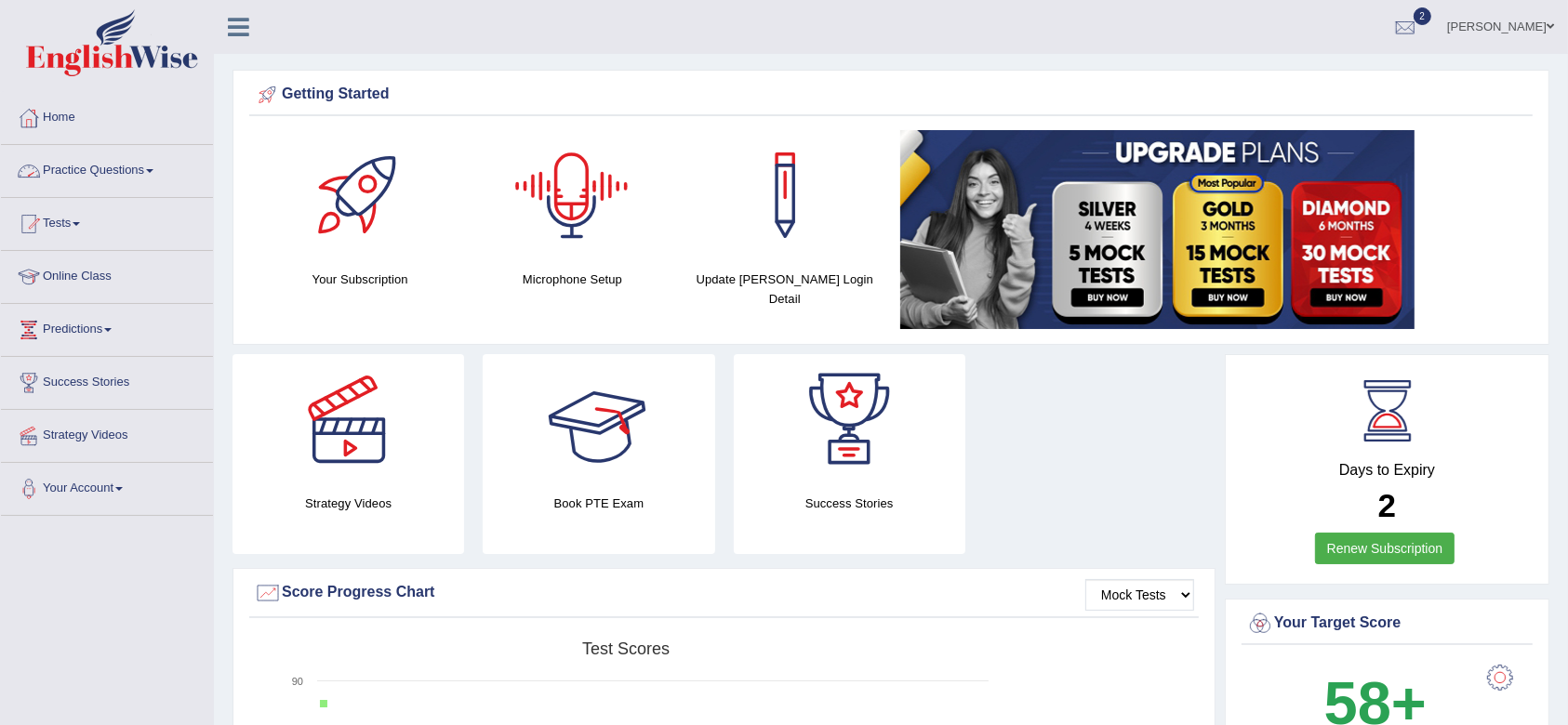
click at [141, 175] on link "Practice Questions" at bounding box center [107, 168] width 212 height 46
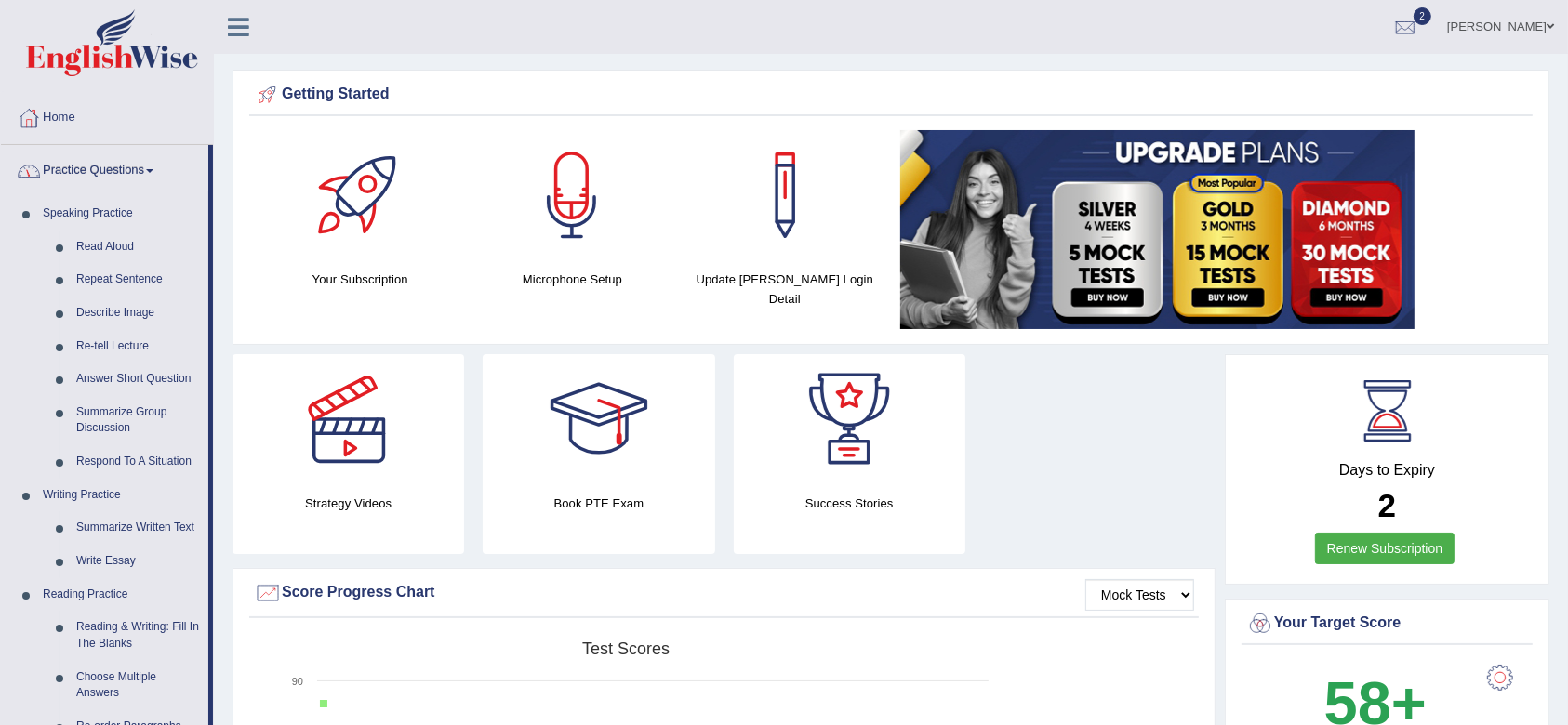
click at [105, 167] on link "Practice Questions" at bounding box center [105, 168] width 207 height 46
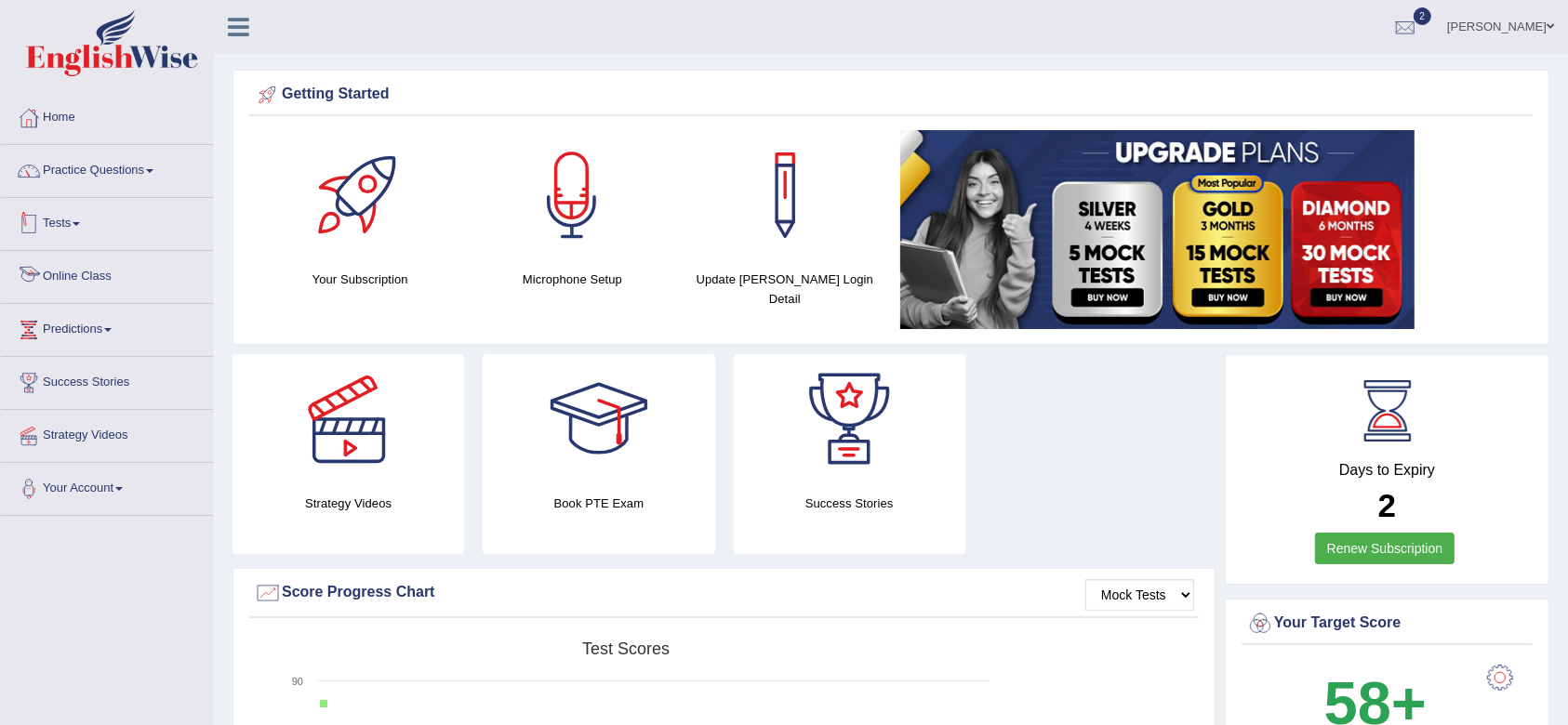
click at [66, 220] on link "Tests" at bounding box center [107, 221] width 212 height 46
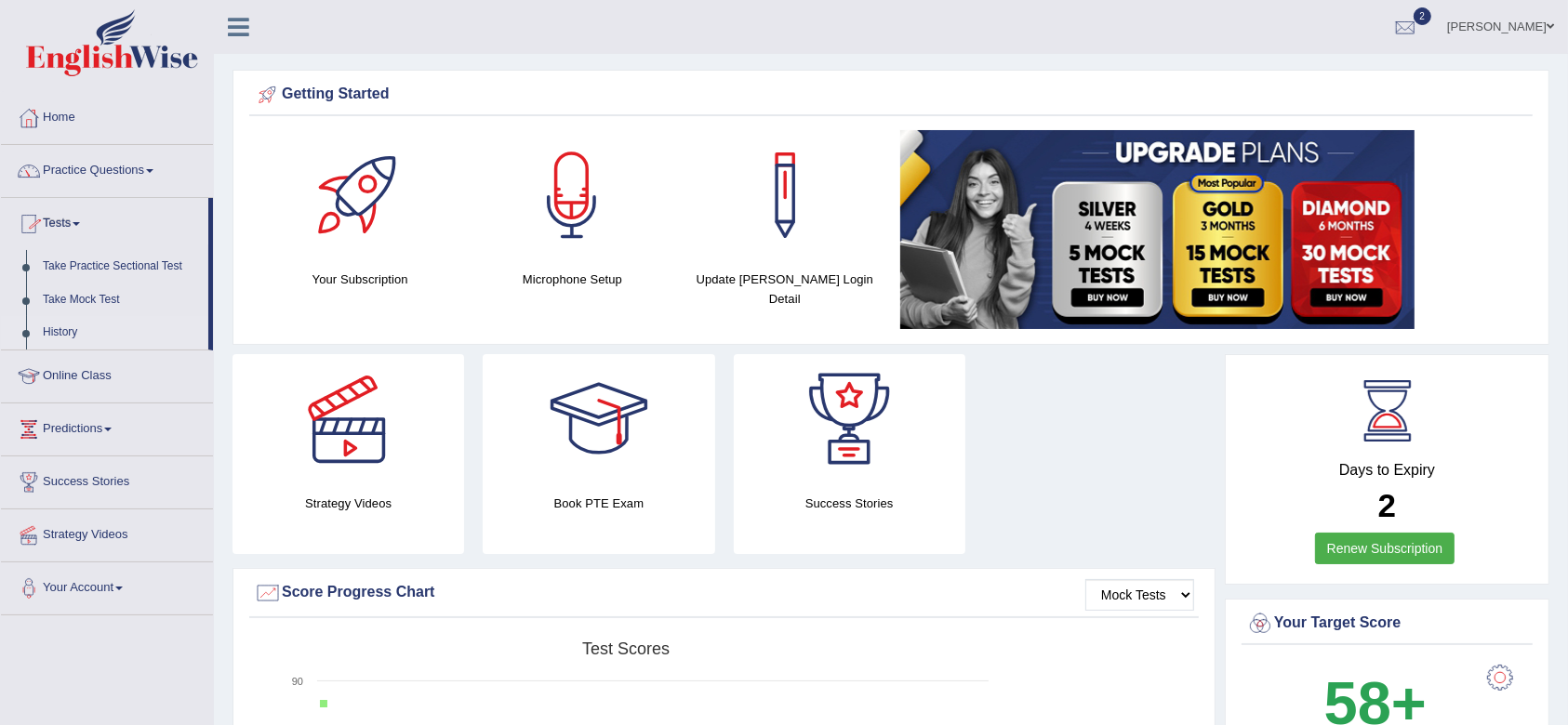
click at [48, 326] on link "History" at bounding box center [121, 333] width 174 height 34
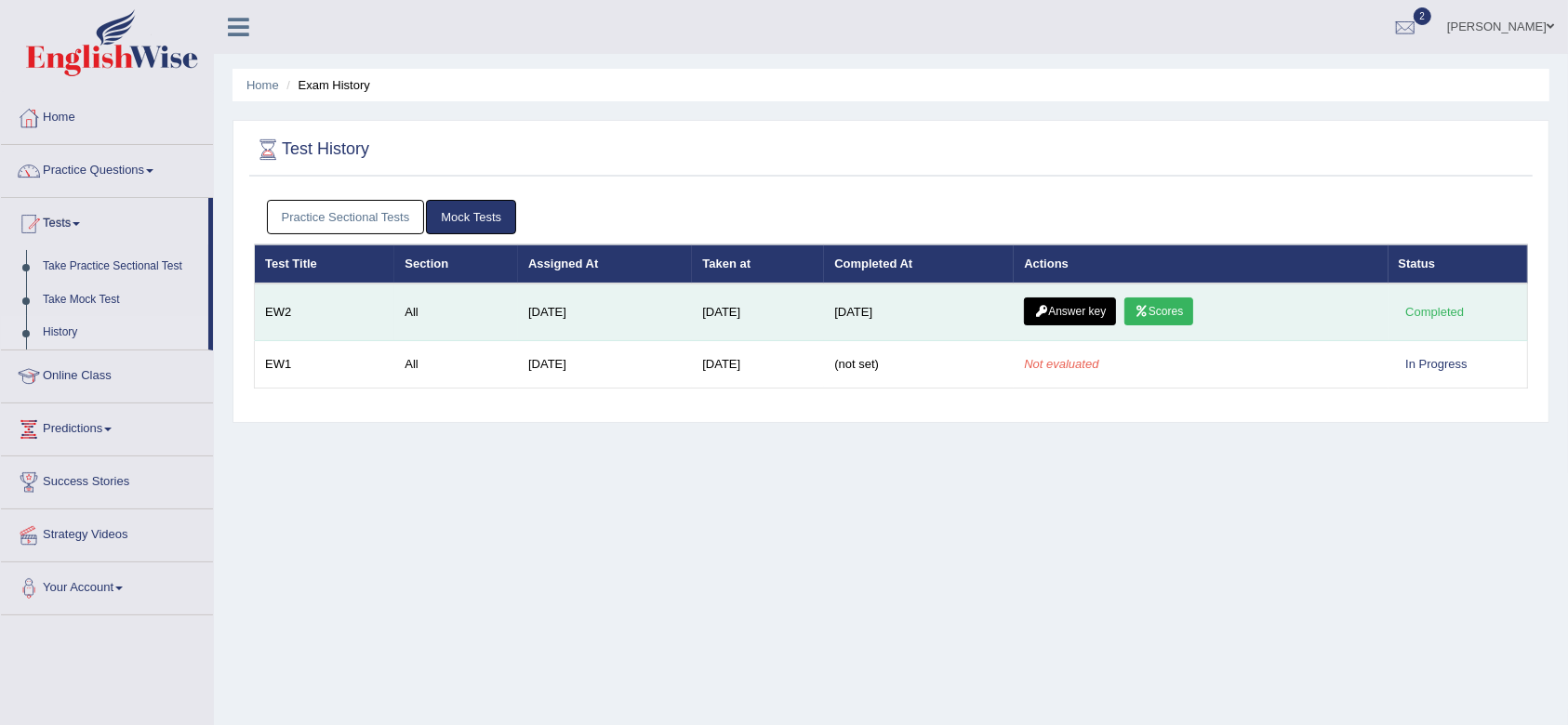
click at [1098, 305] on link "Answer key" at bounding box center [1069, 312] width 92 height 28
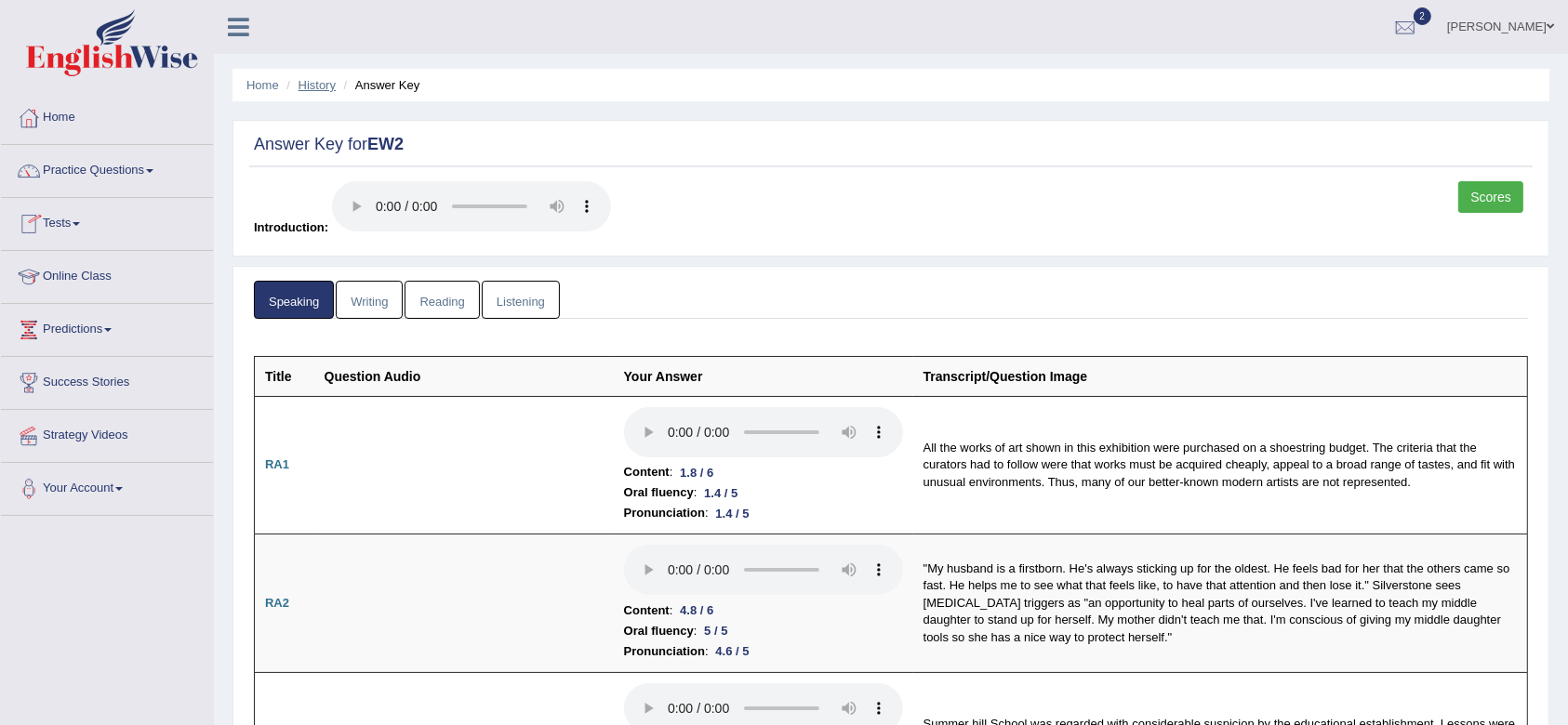
click at [316, 81] on link "History" at bounding box center [318, 85] width 37 height 14
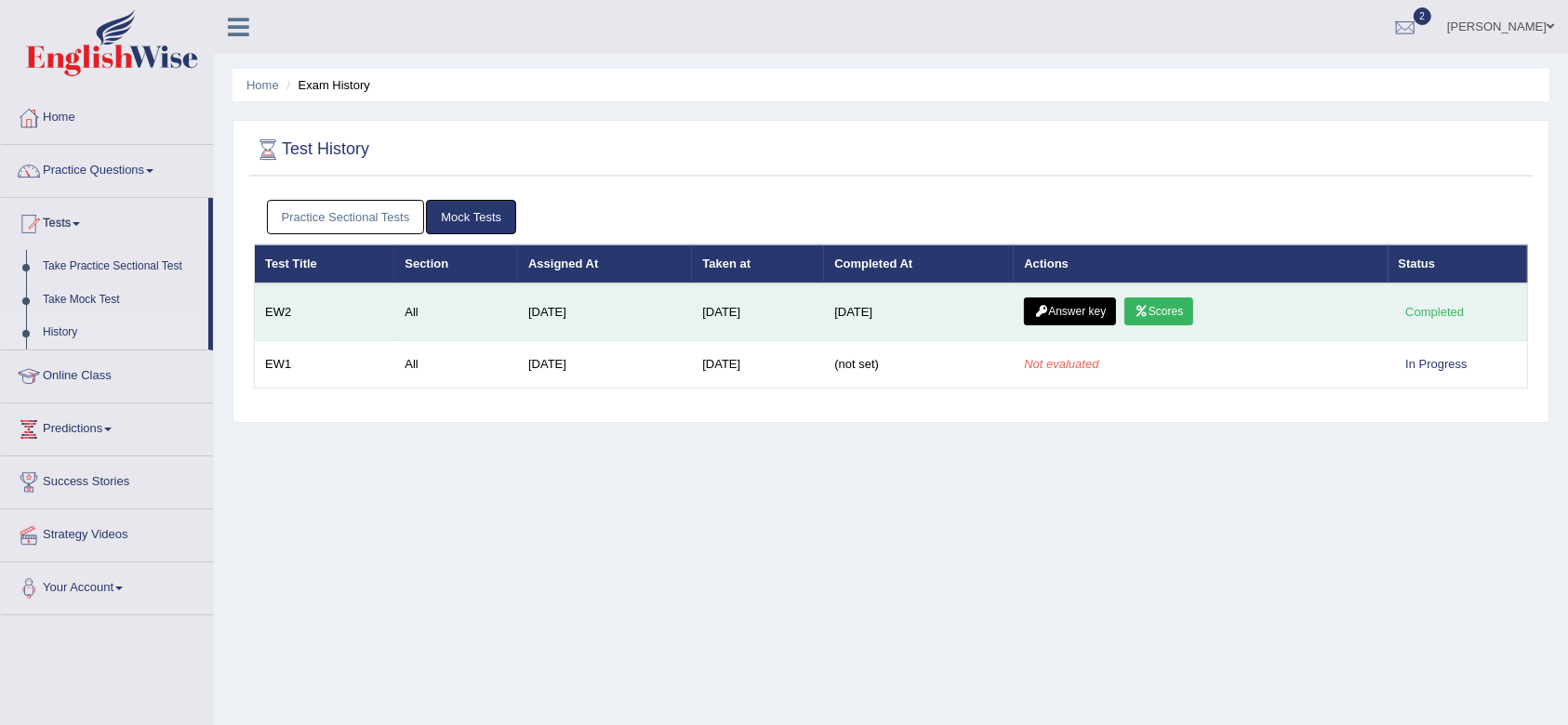
click at [1062, 310] on link "Answer key" at bounding box center [1069, 312] width 92 height 28
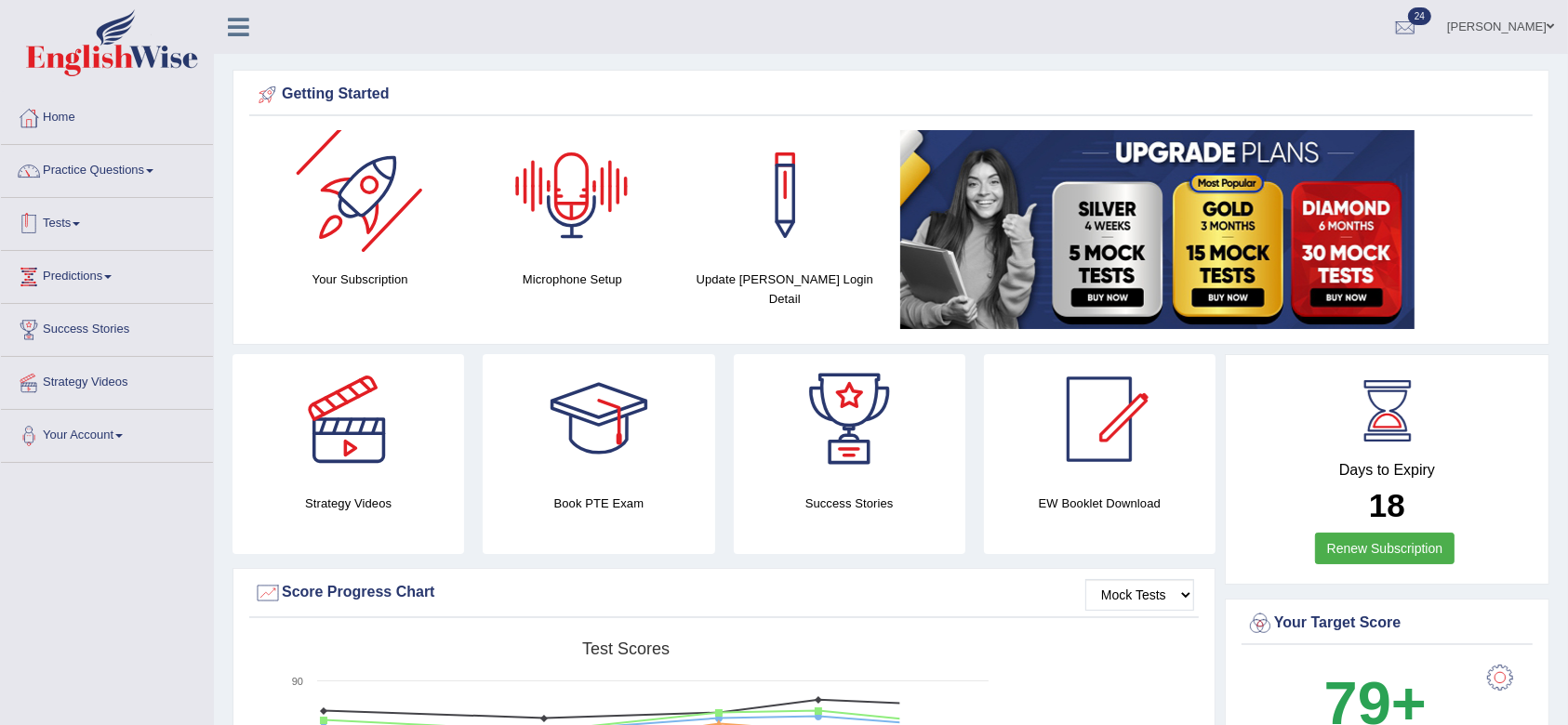
drag, startPoint x: 0, startPoint y: 0, endPoint x: 67, endPoint y: 229, distance: 238.6
click at [67, 229] on link "Tests" at bounding box center [107, 221] width 212 height 46
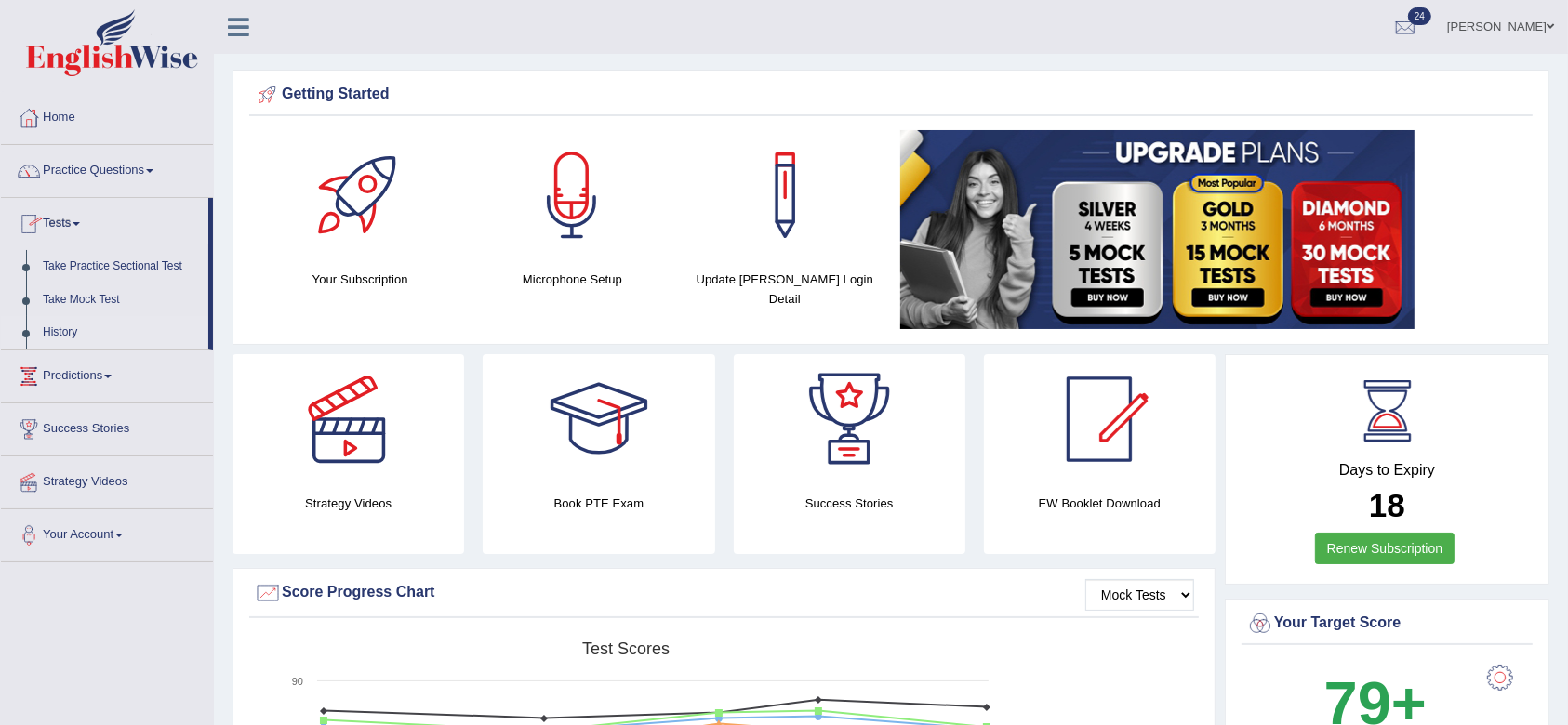
click at [44, 336] on link "History" at bounding box center [121, 333] width 174 height 34
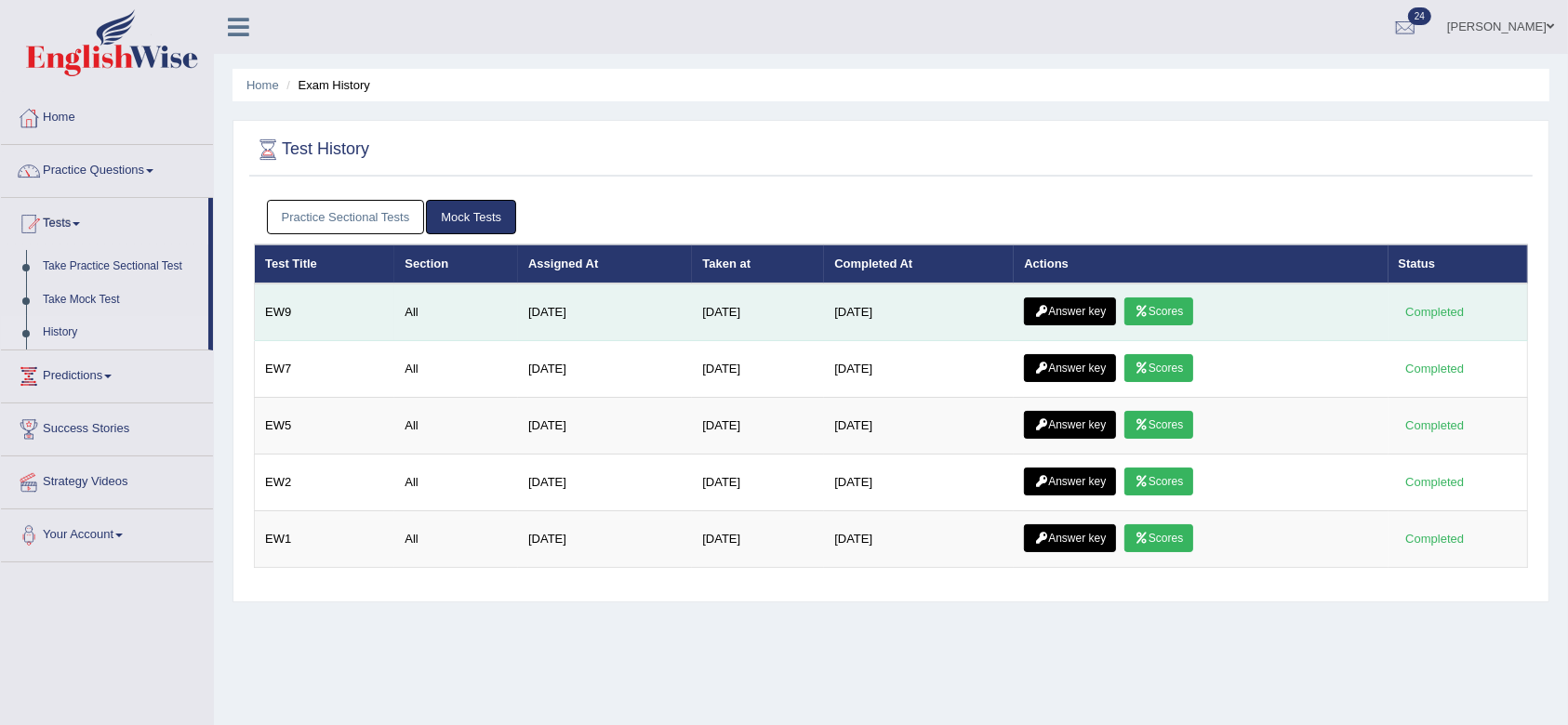
click at [1082, 307] on link "Answer key" at bounding box center [1069, 312] width 92 height 28
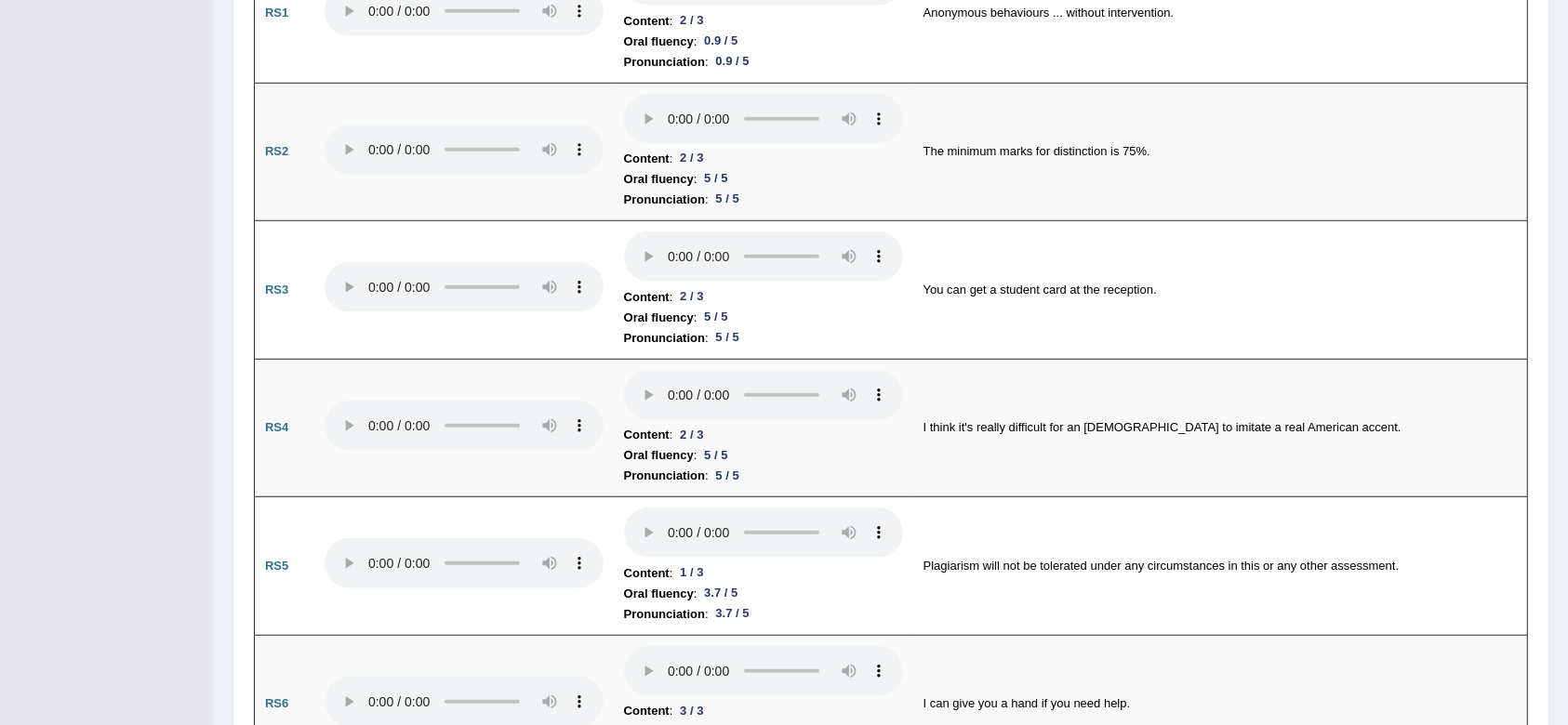
scroll to position [1363, 0]
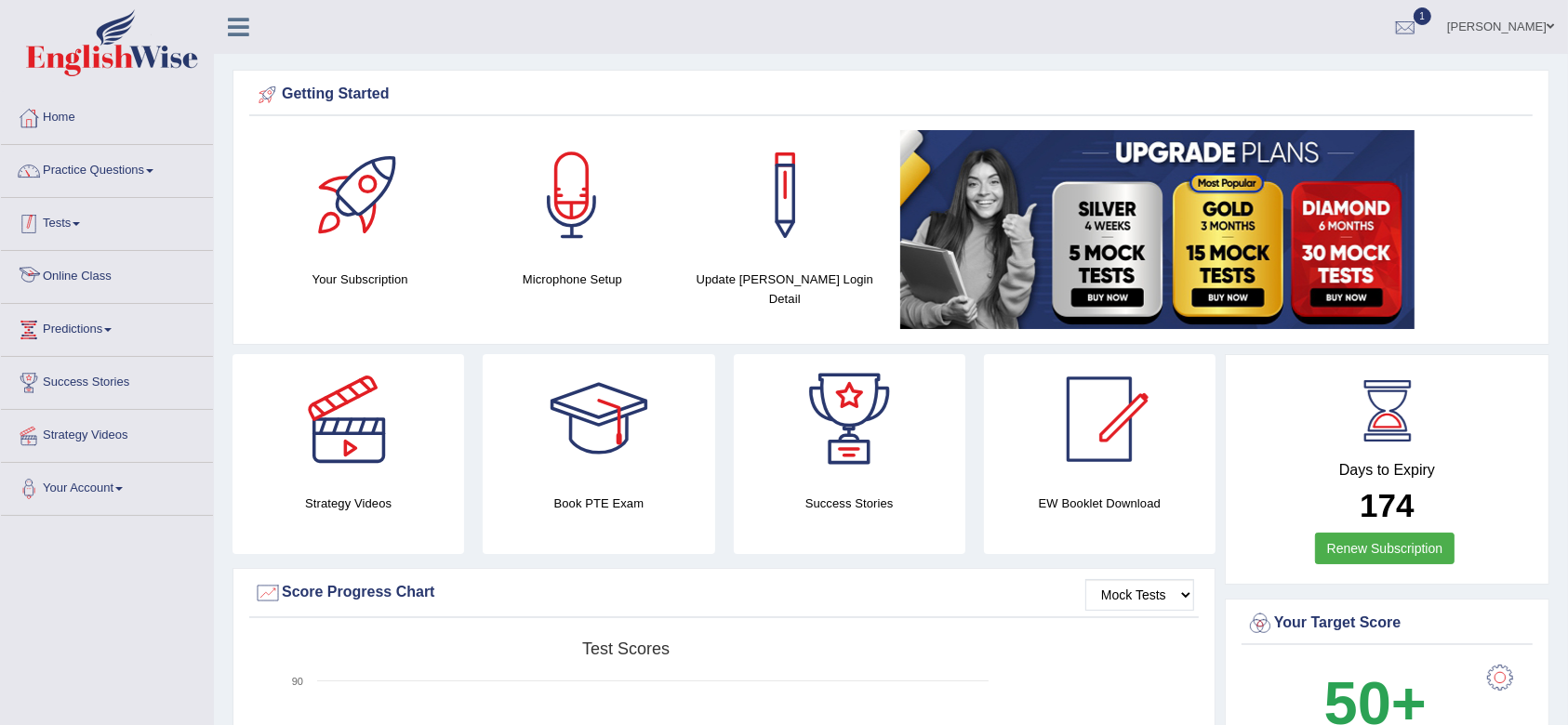
click at [78, 219] on link "Tests" at bounding box center [107, 221] width 212 height 46
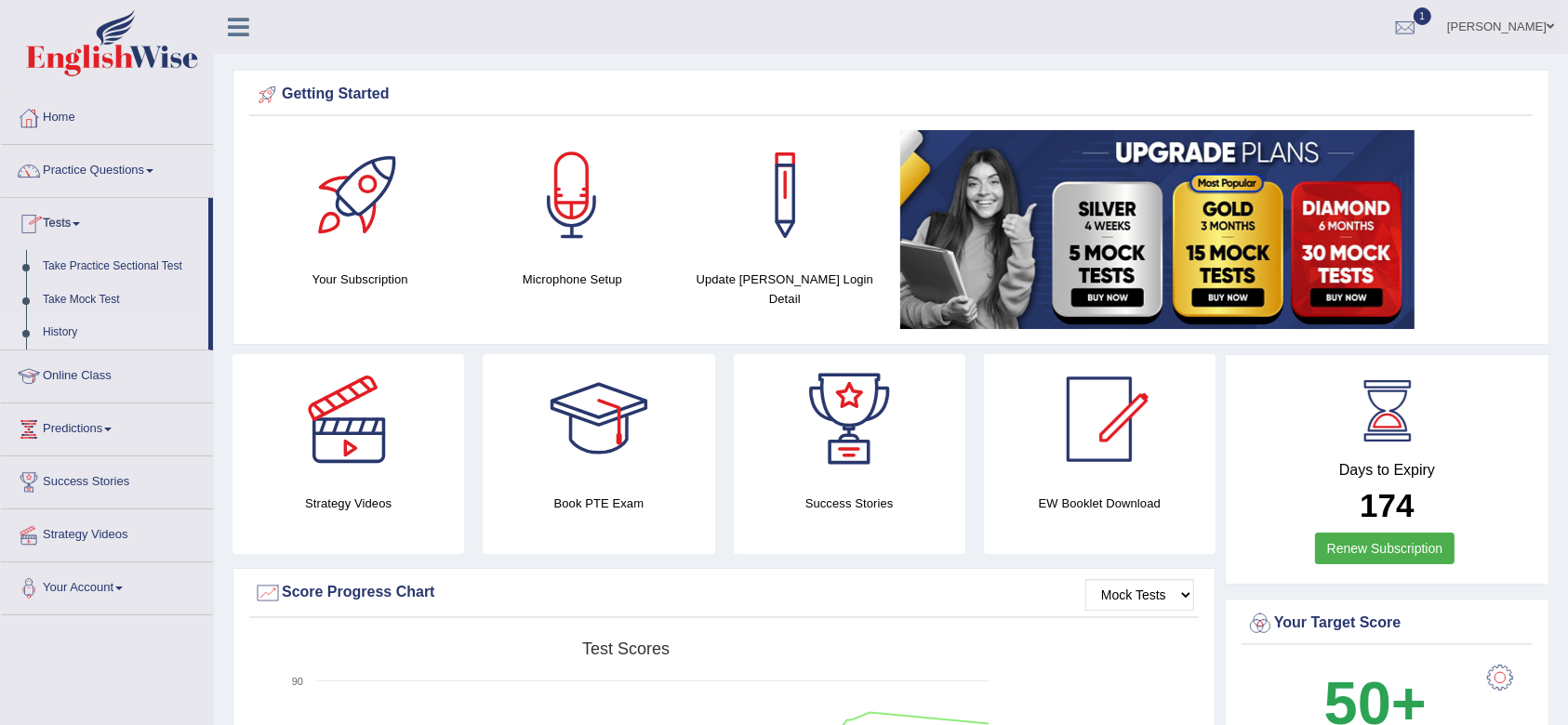
click at [57, 333] on link "History" at bounding box center [121, 333] width 174 height 34
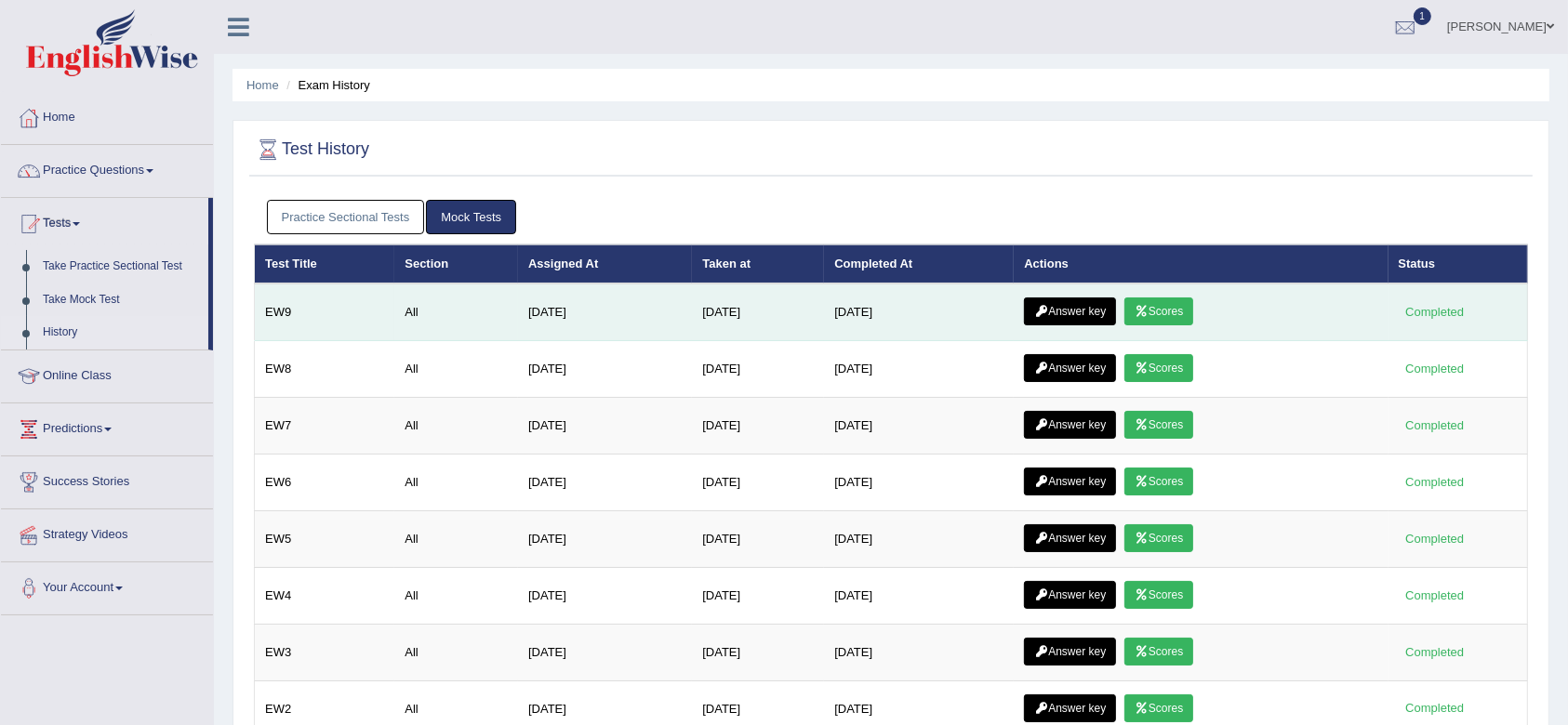
click at [1067, 309] on link "Answer key" at bounding box center [1069, 312] width 92 height 28
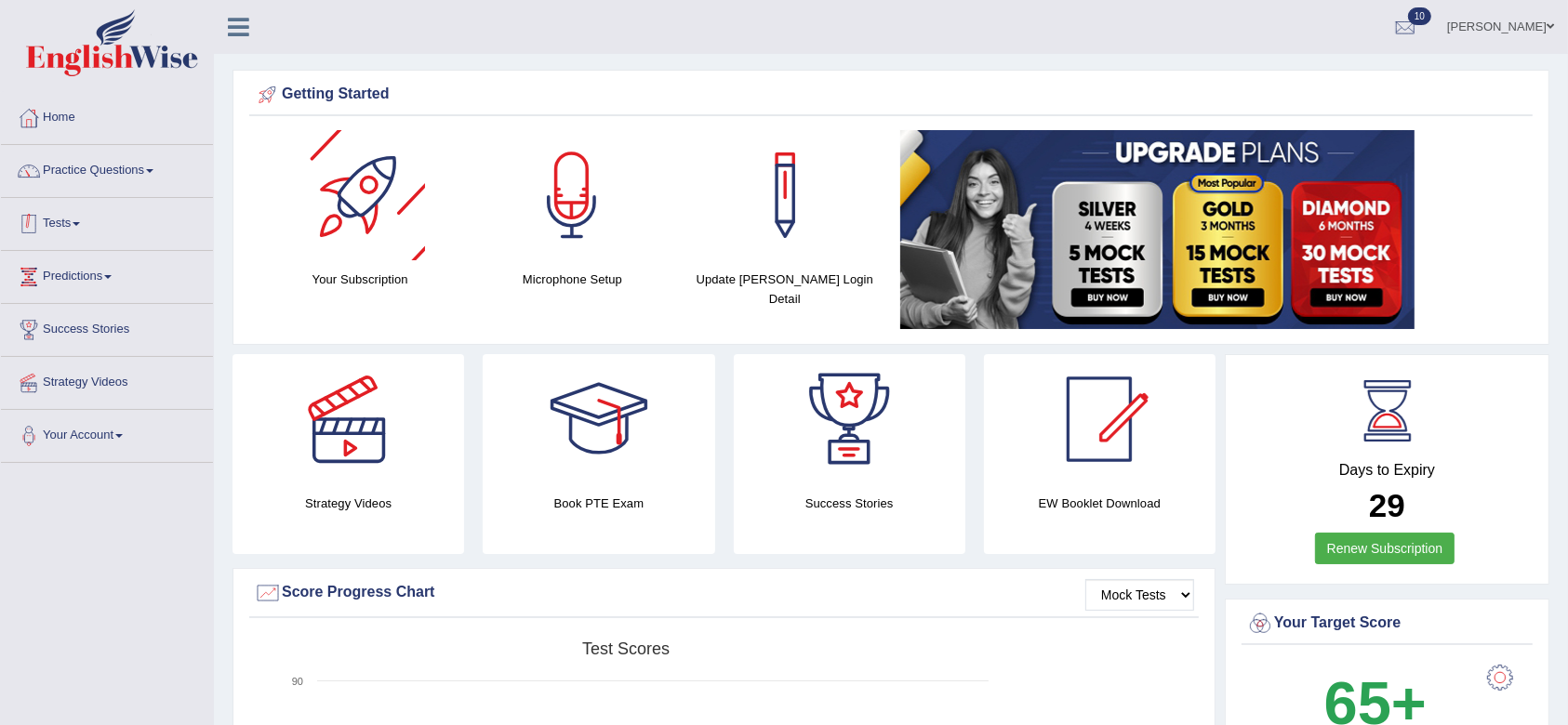
drag, startPoint x: 0, startPoint y: 0, endPoint x: 69, endPoint y: 234, distance: 244.0
click at [69, 234] on link "Tests" at bounding box center [107, 221] width 212 height 46
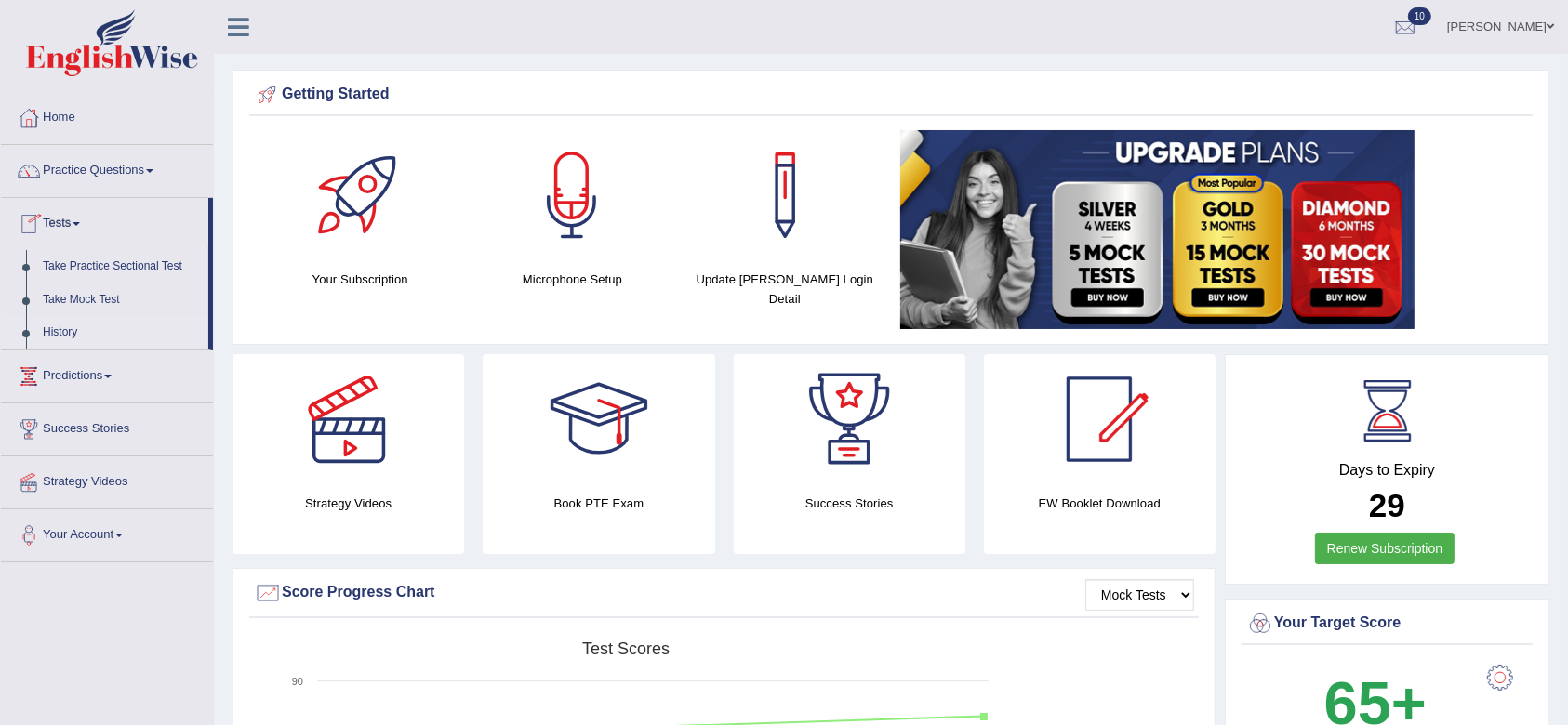
click at [59, 329] on link "History" at bounding box center [121, 333] width 174 height 34
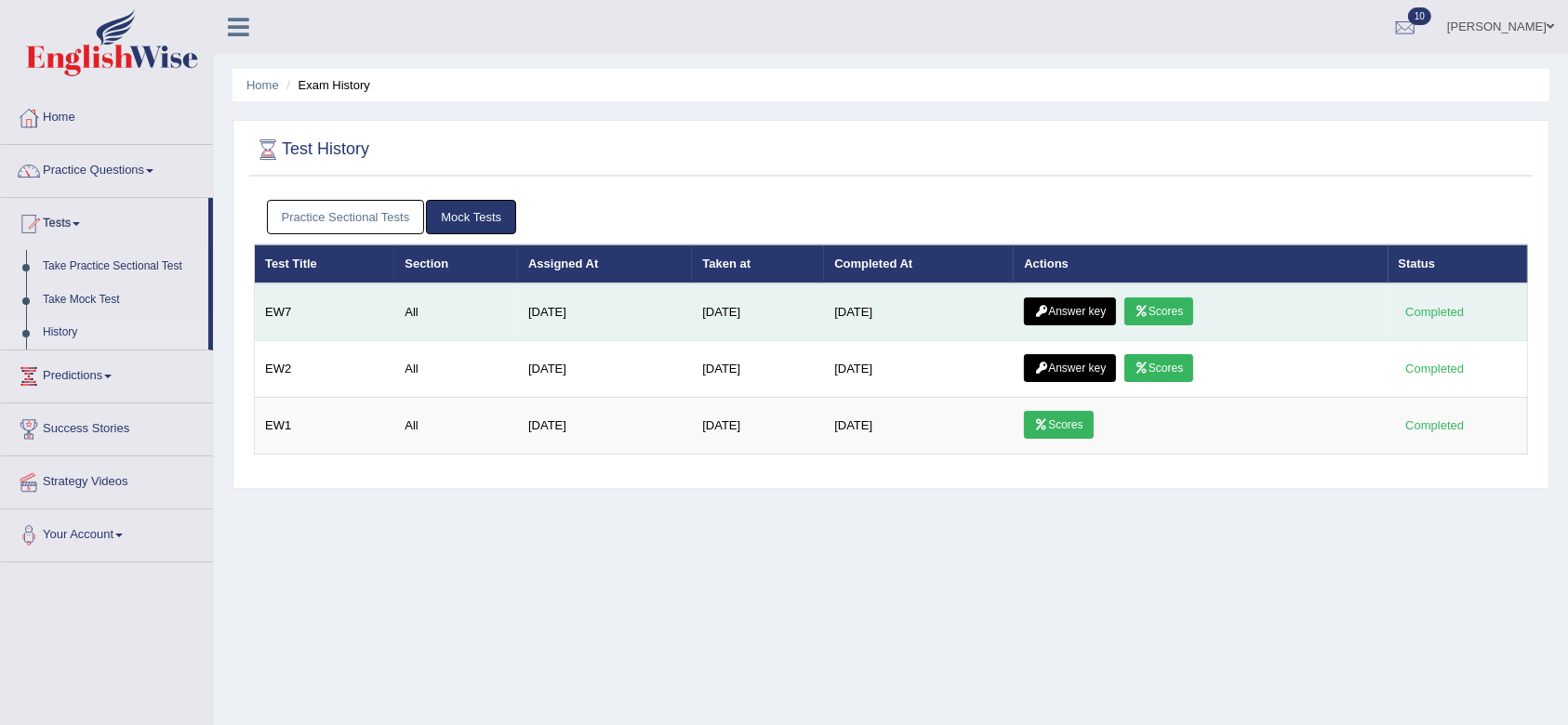
click at [1097, 302] on link "Answer key" at bounding box center [1069, 312] width 92 height 28
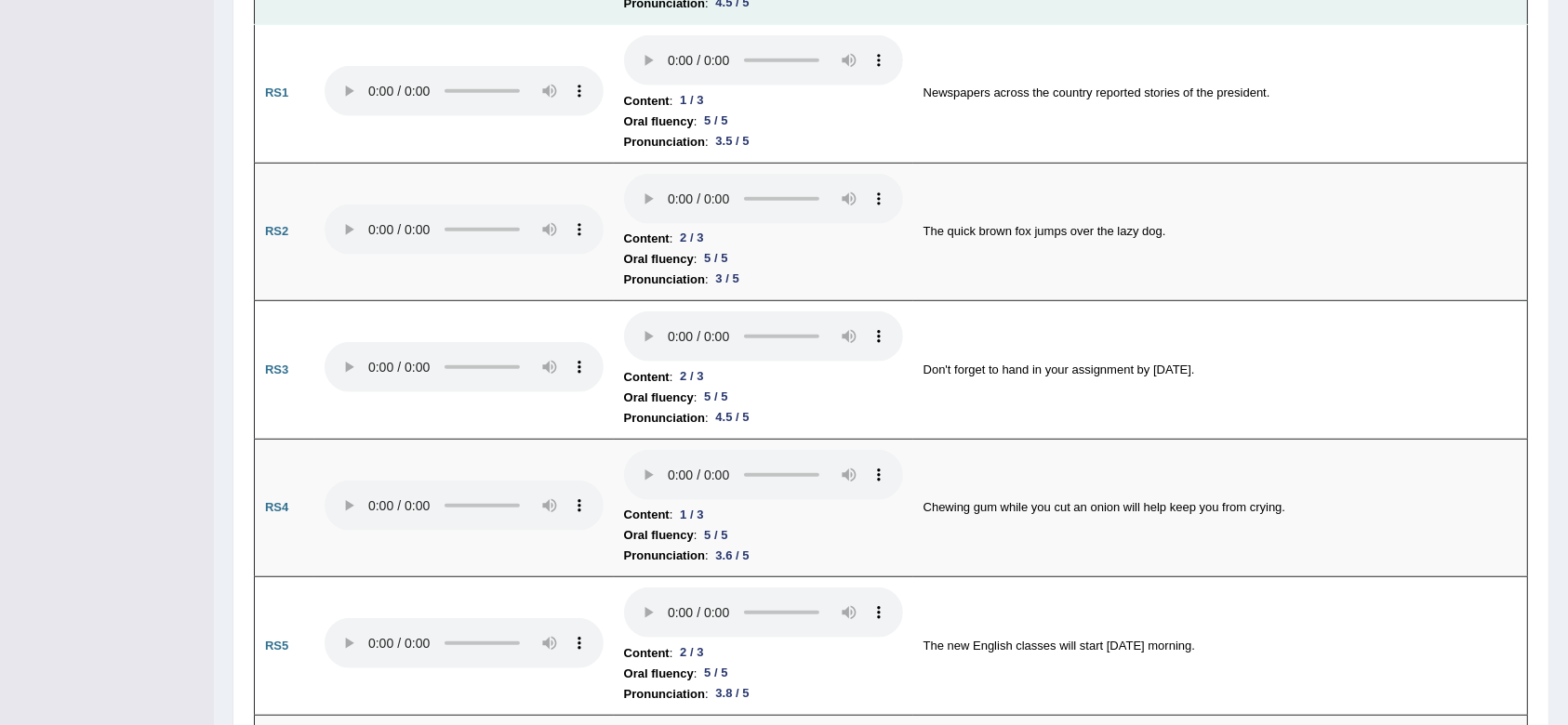
scroll to position [1240, 0]
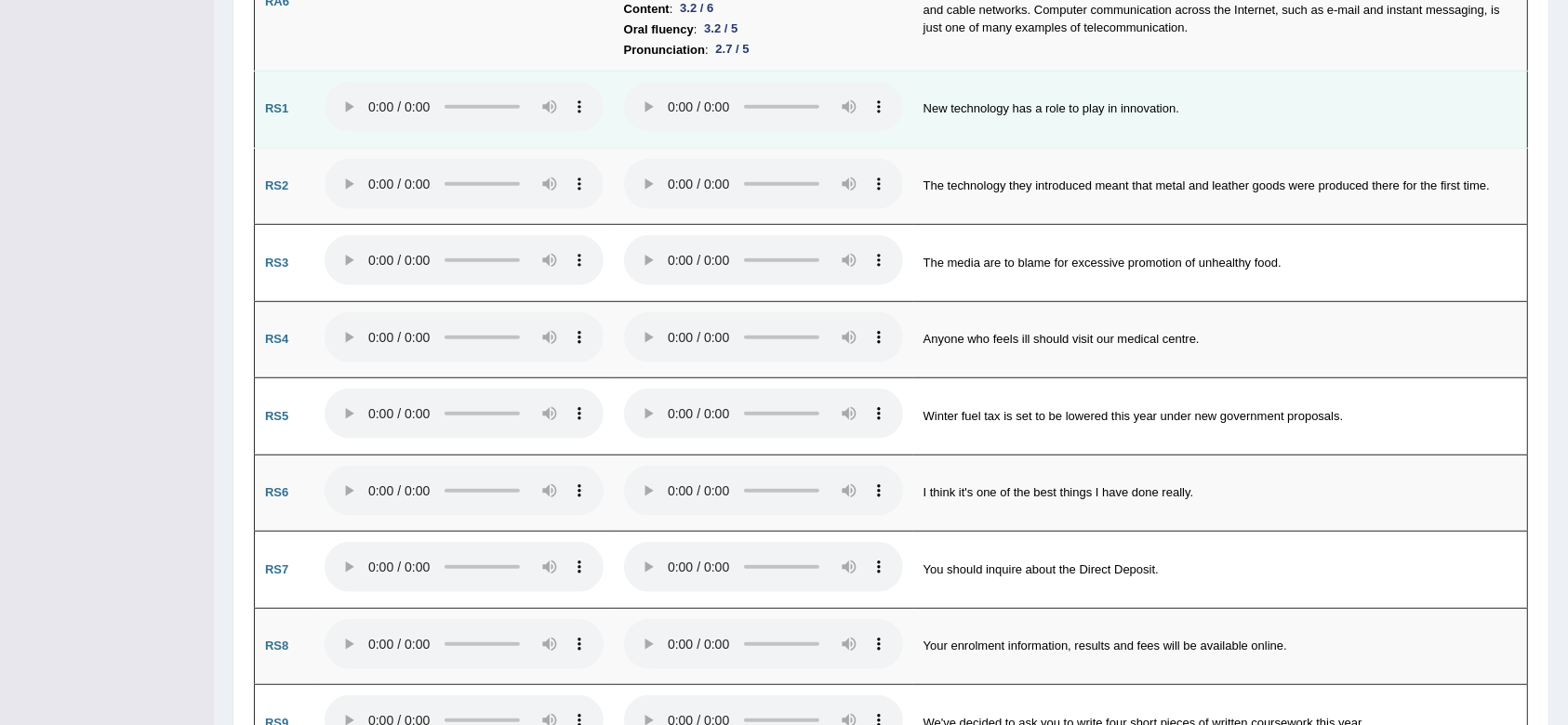
scroll to position [1116, 0]
